Goal: Entertainment & Leisure: Consume media (video, audio)

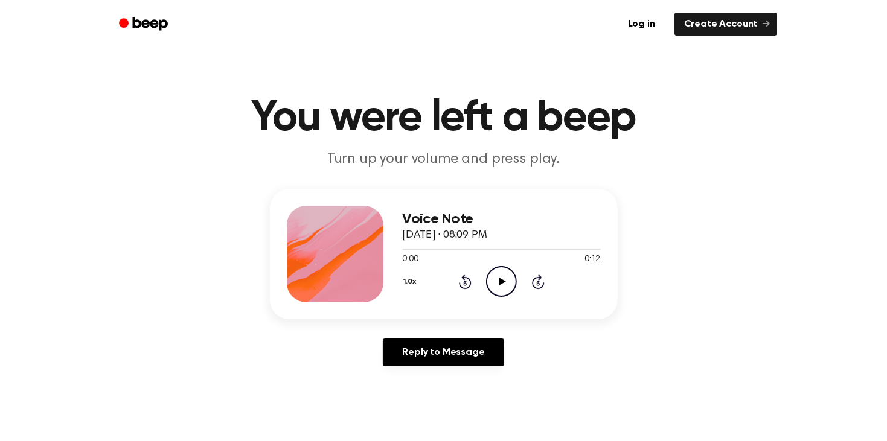
click at [504, 281] on icon at bounding box center [502, 282] width 7 height 8
click at [500, 281] on icon at bounding box center [502, 282] width 7 height 8
click at [508, 276] on icon "Play Audio" at bounding box center [501, 281] width 31 height 31
click at [496, 298] on div "Voice Note [DATE] · 08:09 PM 0:12 0:12 Your browser does not support the [objec…" at bounding box center [502, 254] width 198 height 97
click at [499, 282] on icon "Play Audio" at bounding box center [501, 281] width 31 height 31
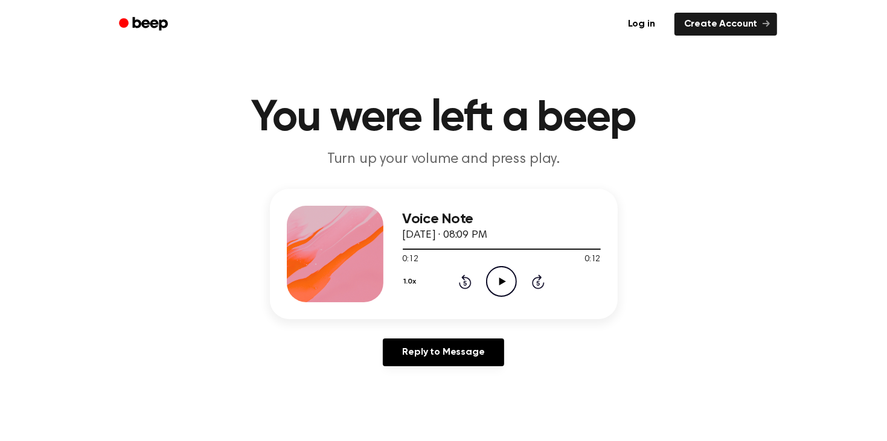
click at [503, 274] on icon "Play Audio" at bounding box center [501, 281] width 31 height 31
click at [496, 280] on icon "Play Audio" at bounding box center [501, 281] width 31 height 31
click at [502, 276] on icon "Play Audio" at bounding box center [501, 281] width 31 height 31
click at [497, 272] on icon "Pause Audio" at bounding box center [501, 281] width 31 height 31
click at [503, 279] on icon "Play Audio" at bounding box center [501, 281] width 31 height 31
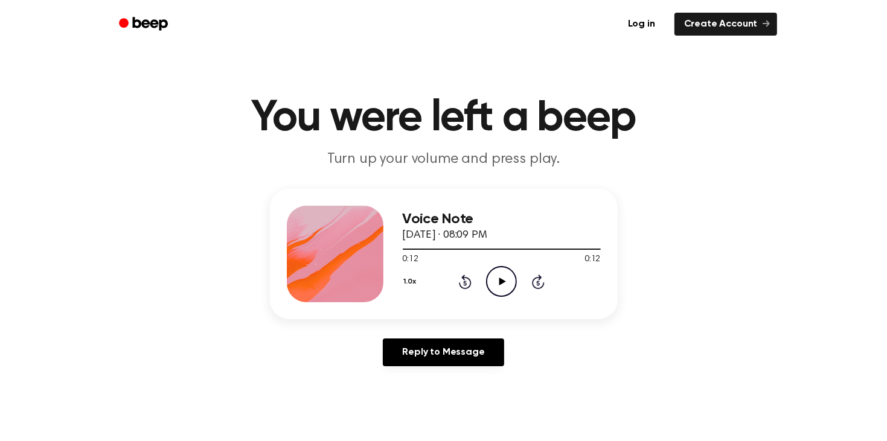
click at [507, 276] on icon "Play Audio" at bounding box center [501, 281] width 31 height 31
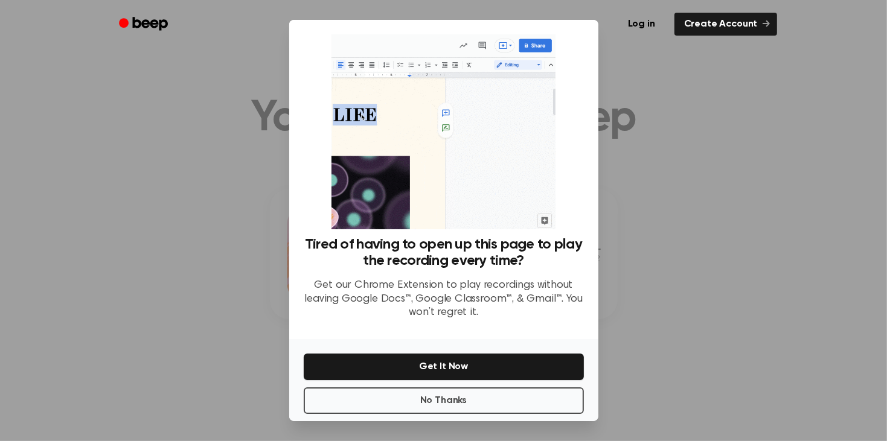
click at [726, 240] on div at bounding box center [443, 220] width 887 height 441
click at [553, 404] on button "No Thanks" at bounding box center [444, 400] width 280 height 27
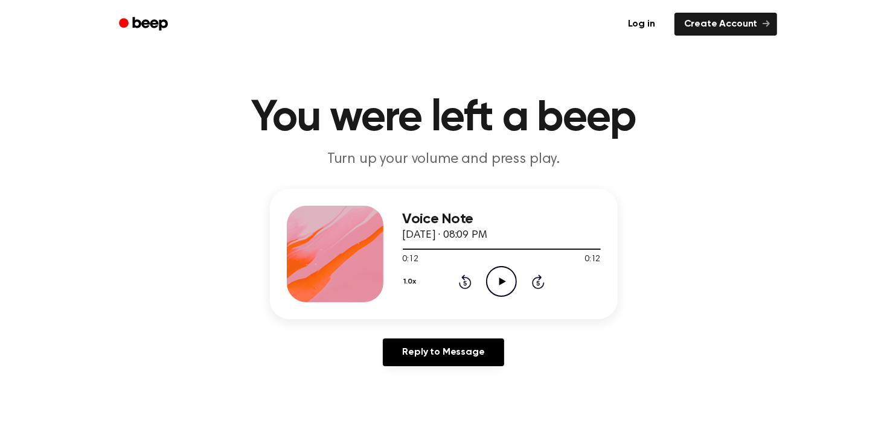
click at [499, 290] on icon "Play Audio" at bounding box center [501, 281] width 31 height 31
click at [505, 277] on icon "Play Audio" at bounding box center [501, 281] width 31 height 31
click at [502, 289] on icon "Play Audio" at bounding box center [501, 281] width 31 height 31
click at [495, 277] on icon "Play Audio" at bounding box center [501, 281] width 31 height 31
click at [496, 277] on icon "Play Audio" at bounding box center [501, 281] width 31 height 31
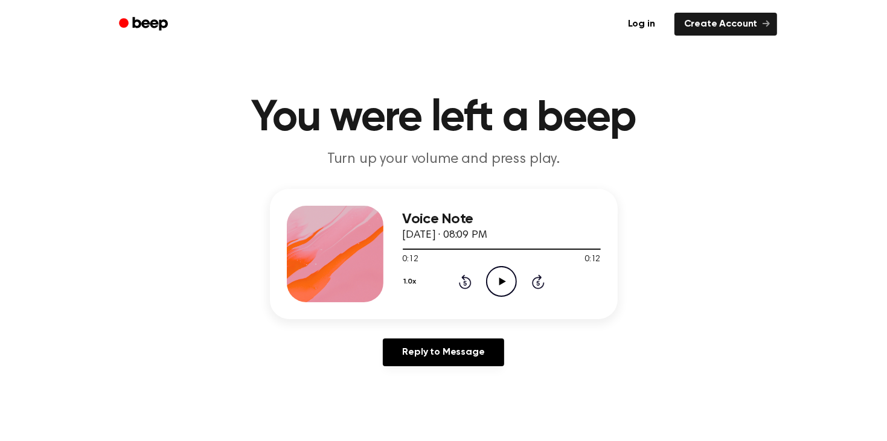
click at [493, 287] on icon "Play Audio" at bounding box center [501, 281] width 31 height 31
click at [498, 293] on icon "Play Audio" at bounding box center [501, 281] width 31 height 31
click at [506, 298] on div "Voice Note [DATE] · 08:09 PM 0:12 0:12 Your browser does not support the [objec…" at bounding box center [502, 254] width 198 height 97
click at [490, 272] on circle at bounding box center [501, 282] width 30 height 30
click at [531, 285] on icon "Skip 5 seconds" at bounding box center [537, 282] width 13 height 16
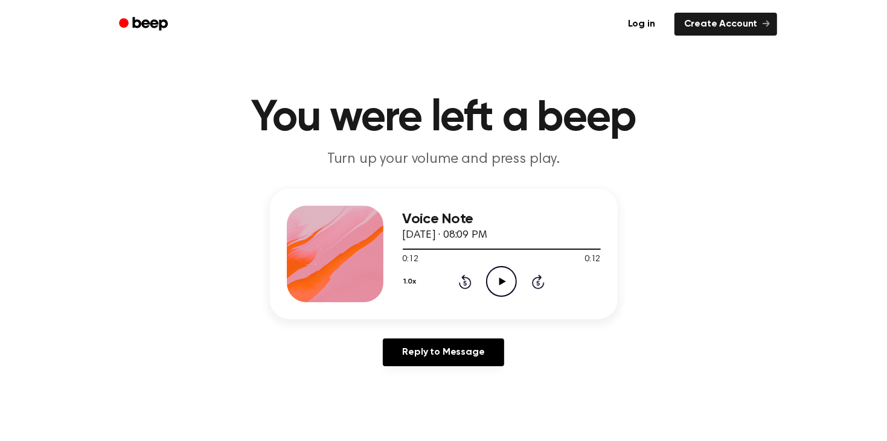
click at [499, 277] on icon "Play Audio" at bounding box center [501, 281] width 31 height 31
click at [493, 299] on div "Voice Note [DATE] · 08:09 PM 0:12 0:12 Your browser does not support the [objec…" at bounding box center [502, 254] width 198 height 97
click at [496, 295] on circle at bounding box center [501, 282] width 30 height 30
click at [489, 279] on icon "Play Audio" at bounding box center [501, 281] width 31 height 31
click at [501, 252] on div at bounding box center [502, 249] width 198 height 10
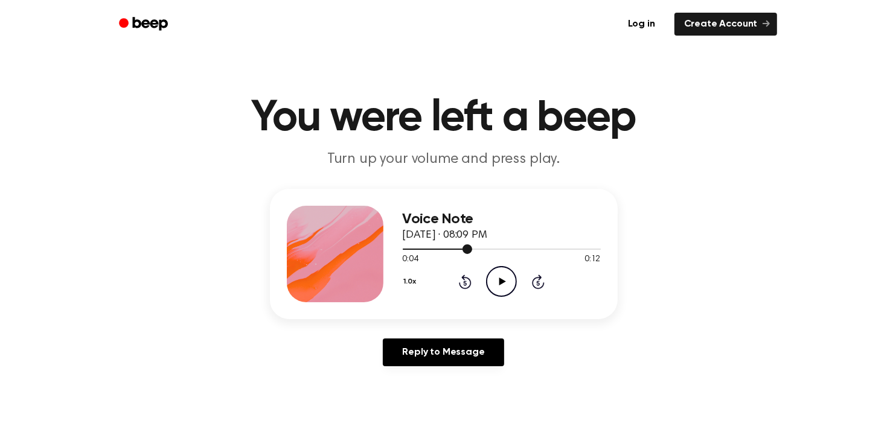
click at [498, 282] on icon "Play Audio" at bounding box center [501, 281] width 31 height 31
